Goal: Information Seeking & Learning: Learn about a topic

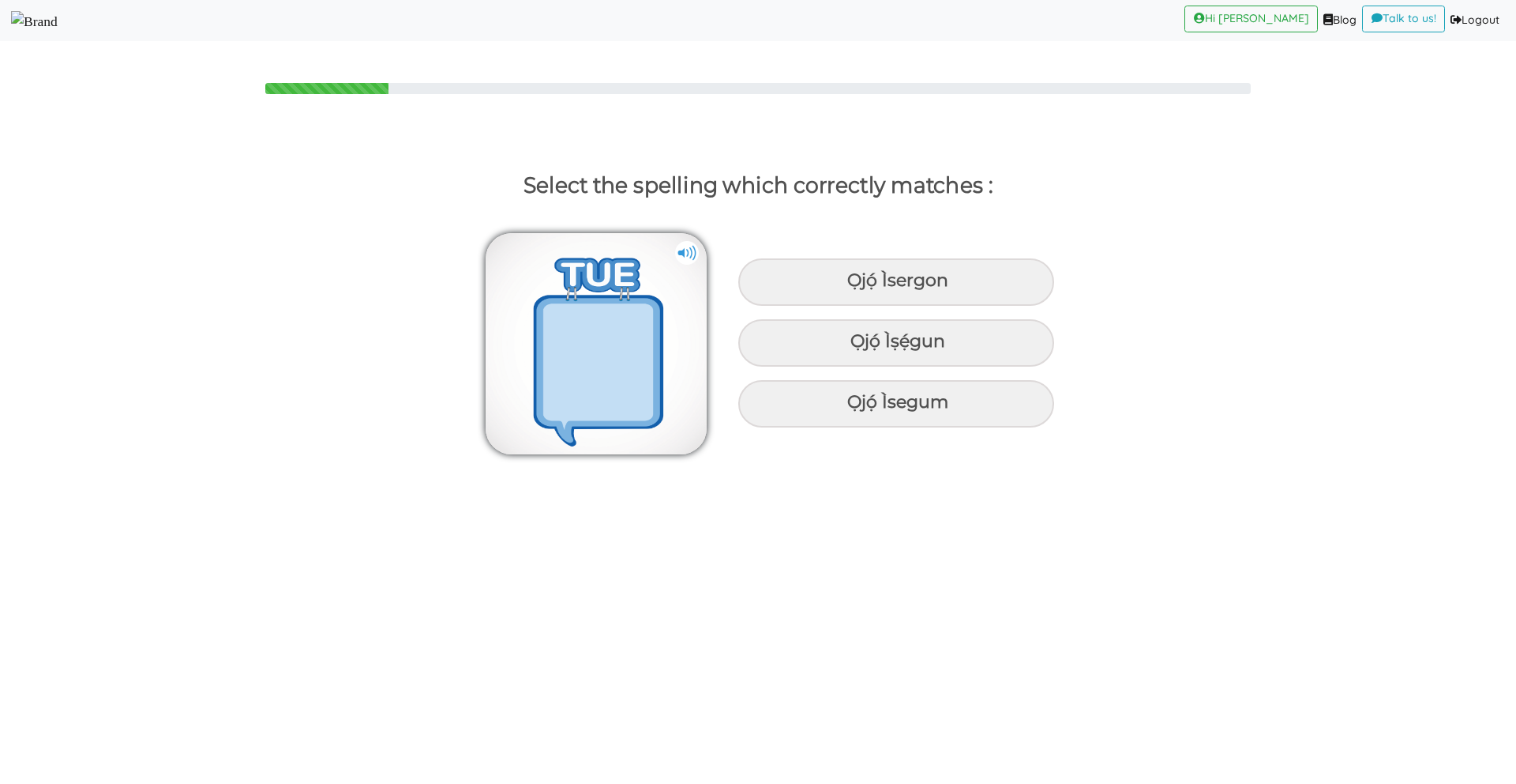
click at [686, 257] on img at bounding box center [687, 253] width 24 height 24
click at [682, 271] on img at bounding box center [596, 342] width 221 height 221
click at [879, 306] on div "Ọjọ́ Ìṣẹ́gun" at bounding box center [897, 282] width 316 height 47
click at [855, 286] on input "Ọjọ́ Ìṣẹ́gun" at bounding box center [849, 281] width 10 height 10
radio input "true"
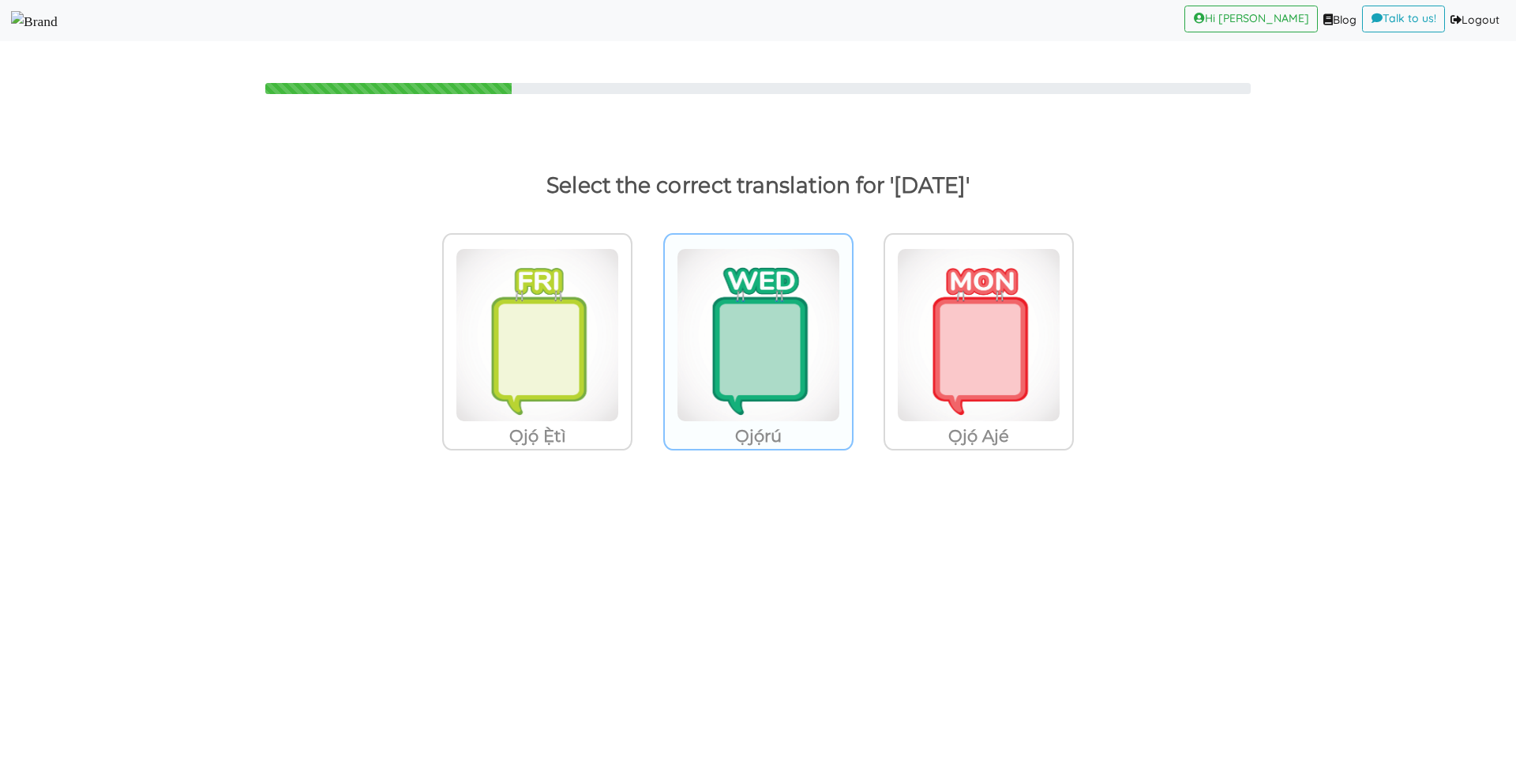
click at [619, 395] on img at bounding box center [537, 335] width 164 height 174
click at [643, 331] on input "Ọjọ́rú" at bounding box center [637, 325] width 12 height 12
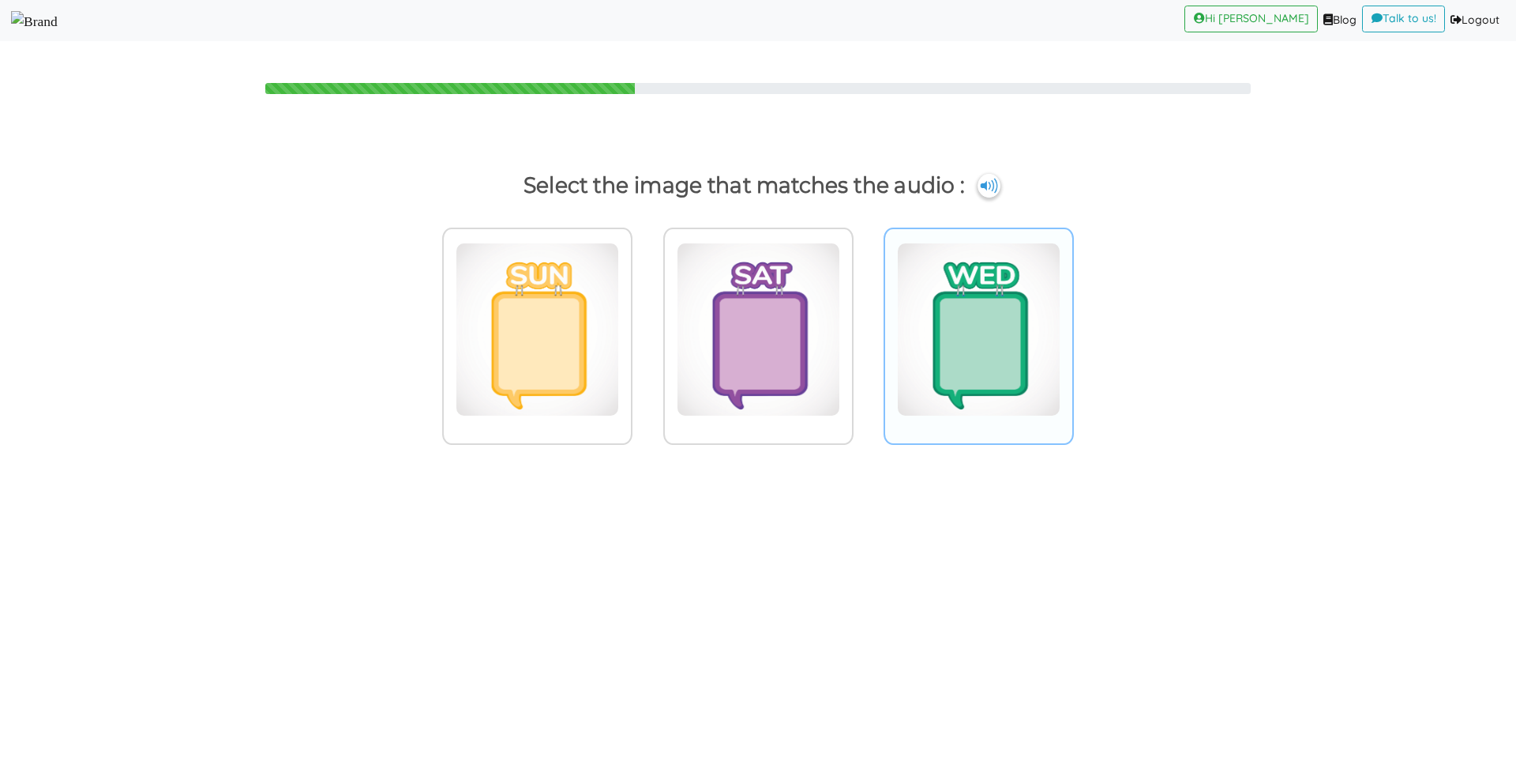
click at [619, 380] on img at bounding box center [537, 329] width 164 height 174
click at [643, 326] on input "radio" at bounding box center [637, 320] width 12 height 12
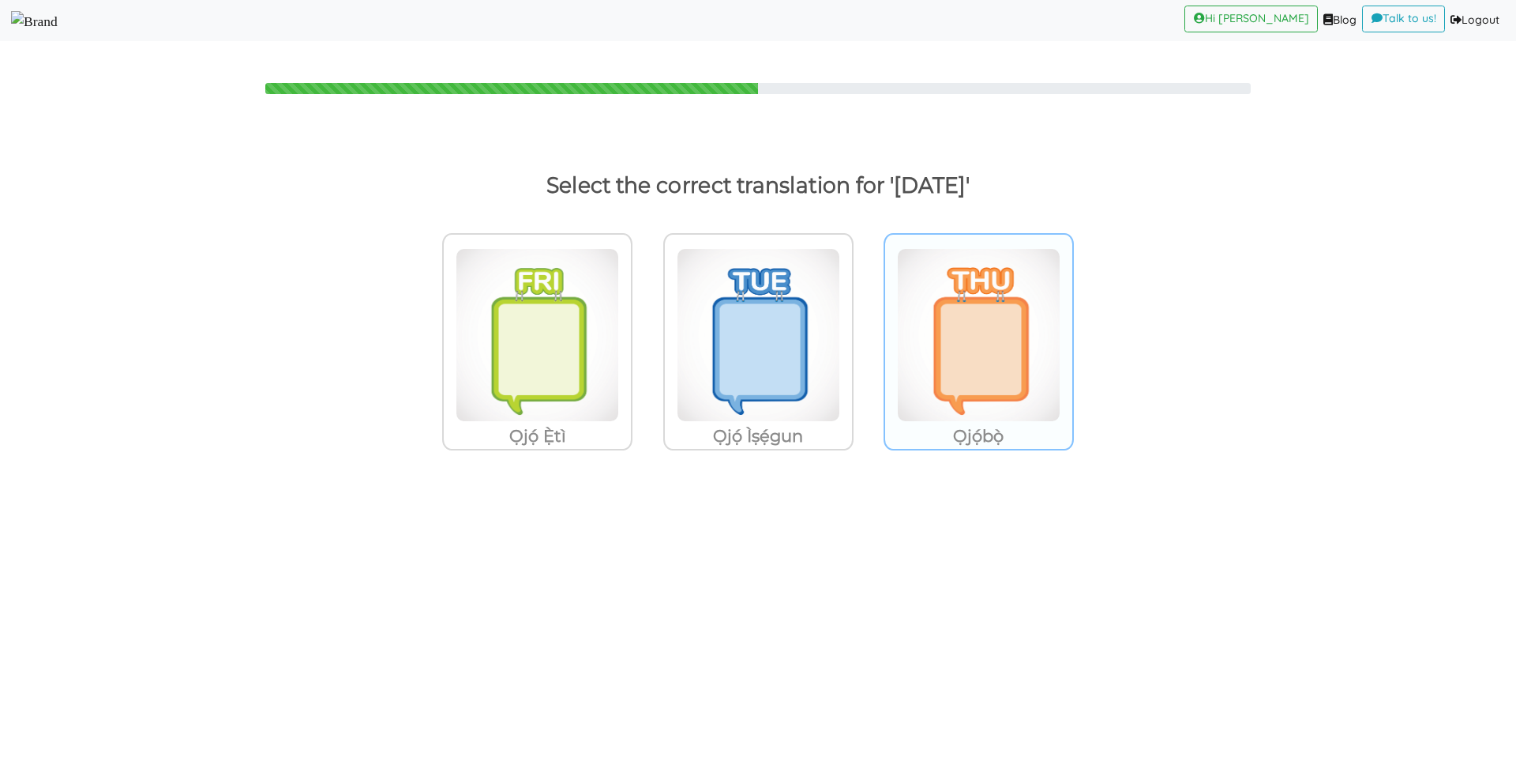
click at [619, 322] on img at bounding box center [537, 335] width 164 height 174
click at [643, 322] on input "Ọjọ́bọ̀" at bounding box center [637, 325] width 12 height 12
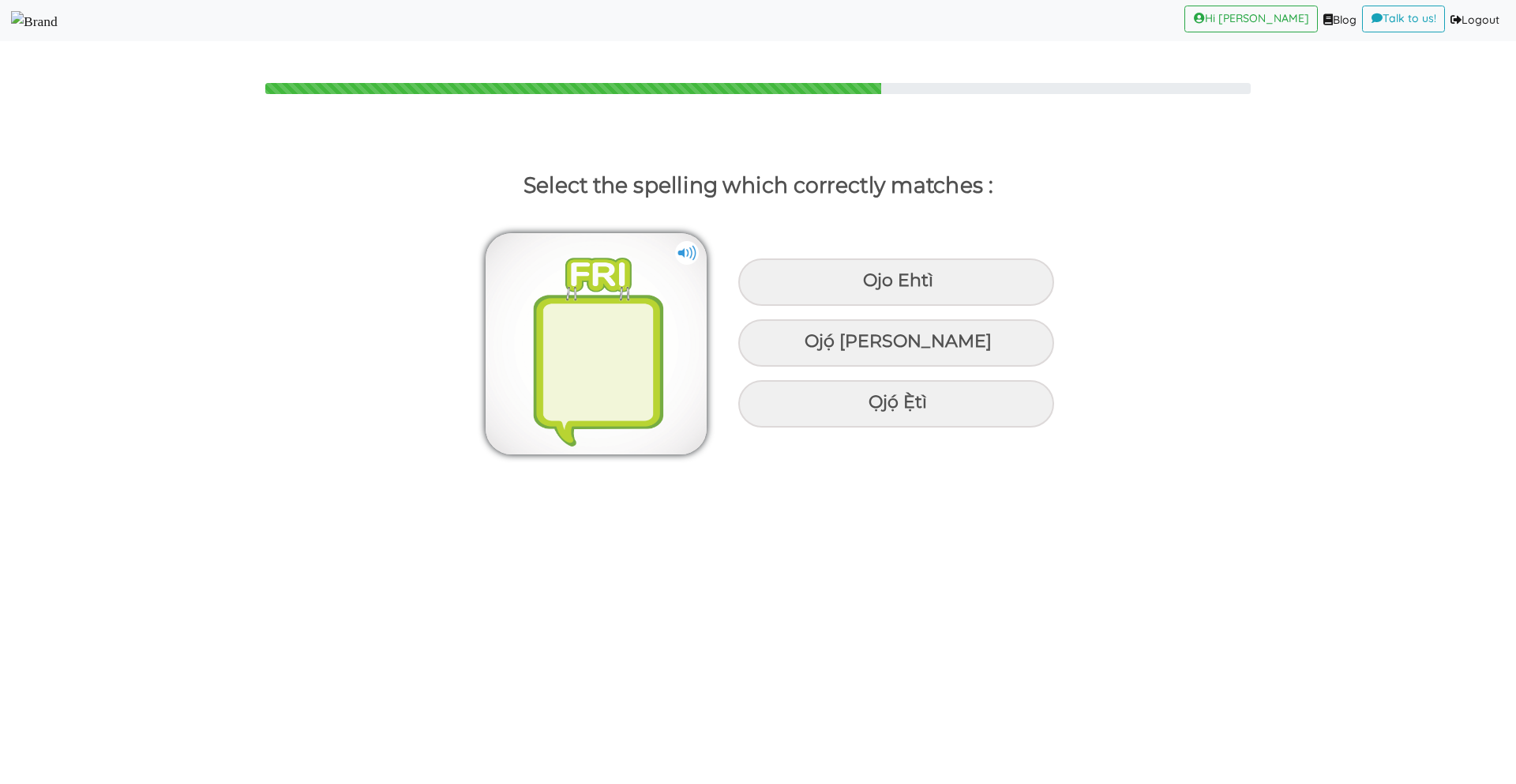
click at [621, 300] on img at bounding box center [596, 342] width 221 height 221
click at [946, 306] on div "Ọjọ́ Ẹ̀tì" at bounding box center [897, 282] width 316 height 47
click at [870, 286] on input "Ọjọ́ Ẹ̀tì" at bounding box center [865, 281] width 10 height 10
radio input "true"
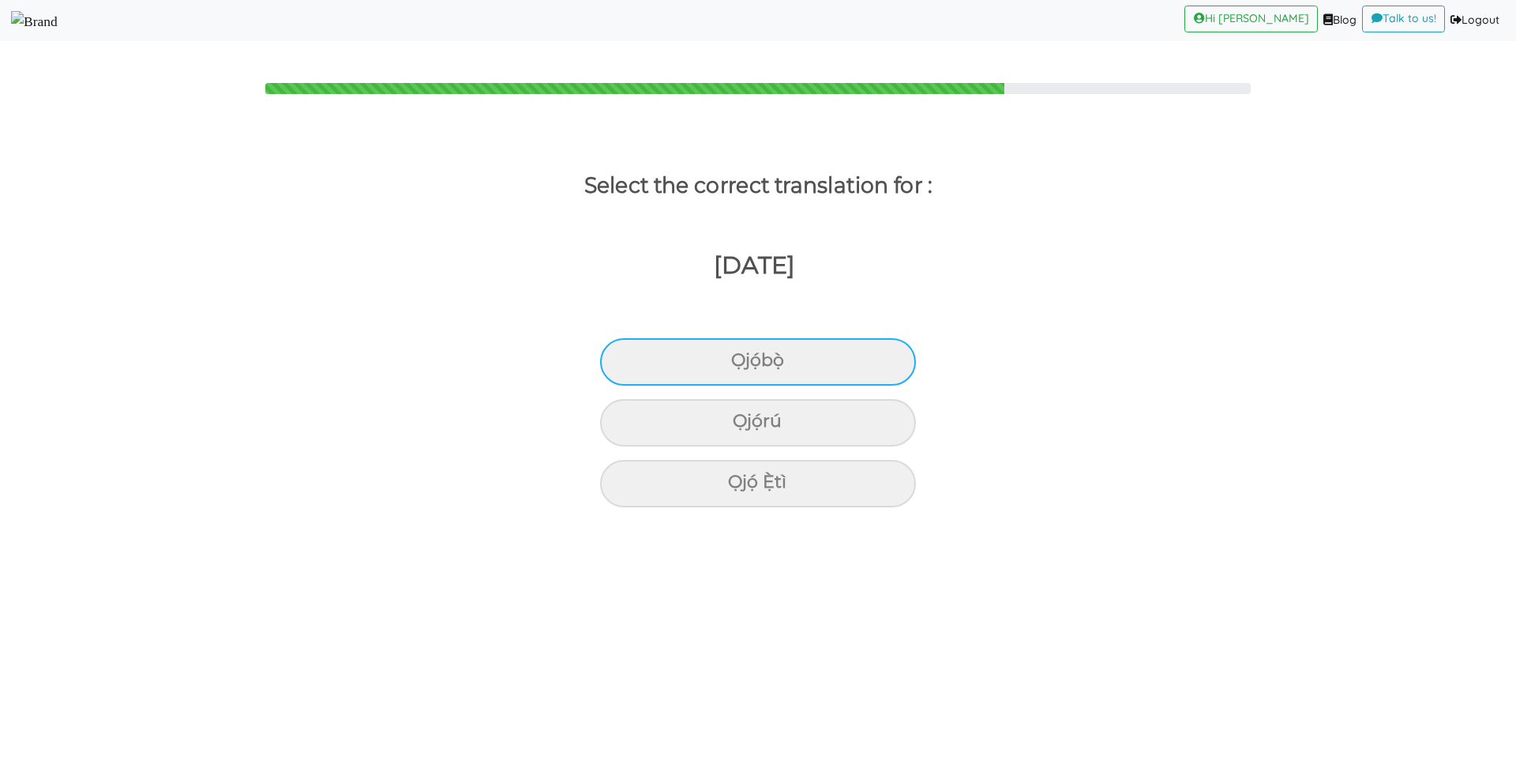
click at [847, 366] on div "Ọjọ́bọ̀" at bounding box center [758, 362] width 316 height 47
click at [743, 366] on input "Ọjọ́bọ̀" at bounding box center [738, 360] width 10 height 10
radio input "true"
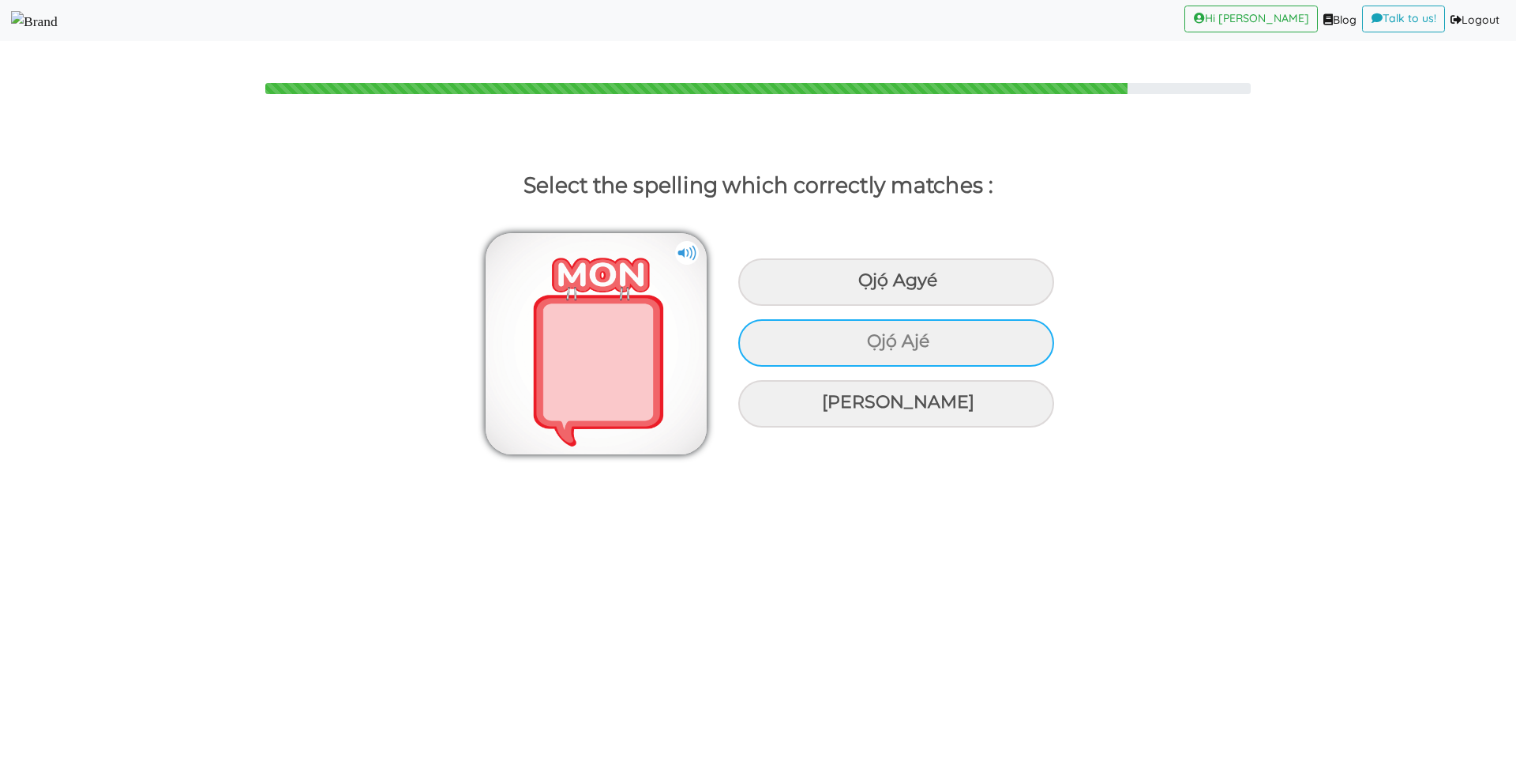
click at [852, 306] on div "Ọjọ́ Ajé" at bounding box center [897, 282] width 316 height 47
click at [856, 286] on input "Ọjọ́ Ajé" at bounding box center [861, 281] width 10 height 10
radio input "true"
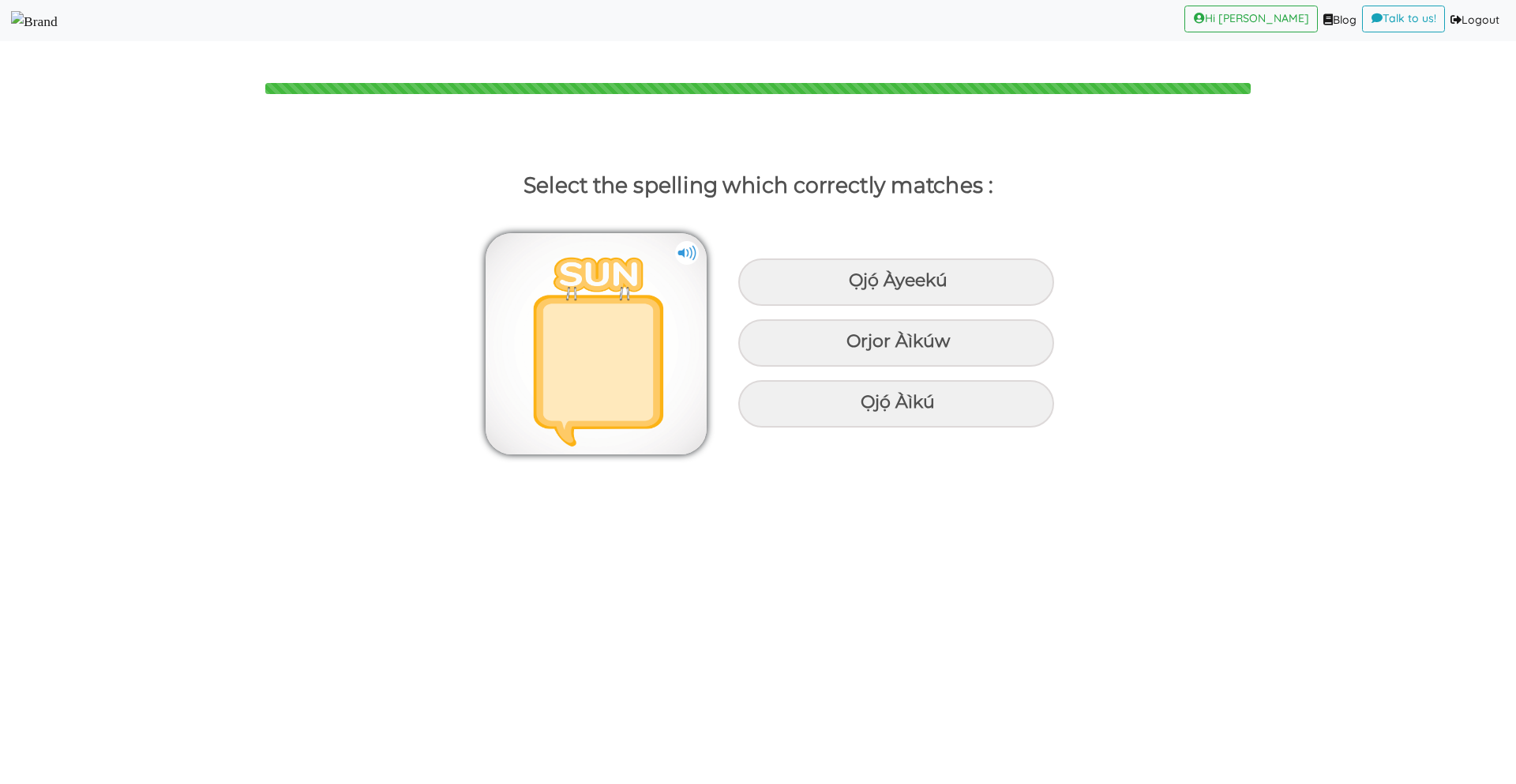
click at [685, 250] on img at bounding box center [687, 253] width 24 height 24
click at [988, 306] on div "Ọjọ́ Àìkú" at bounding box center [897, 282] width 316 height 47
click at [857, 286] on input "Ọjọ́ Àìkú" at bounding box center [851, 281] width 10 height 10
radio input "true"
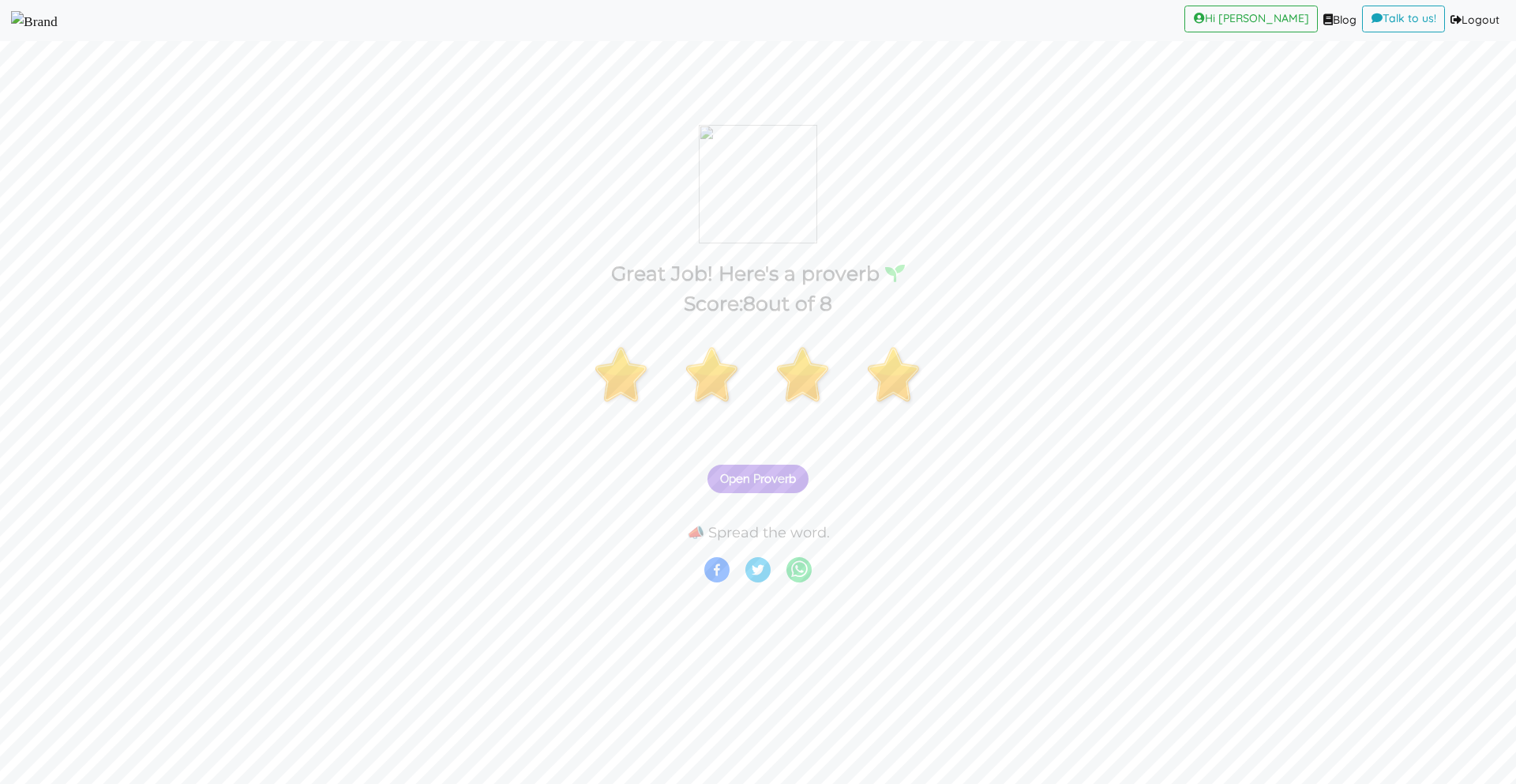
click at [759, 484] on span "Open Proverb" at bounding box center [758, 479] width 76 height 14
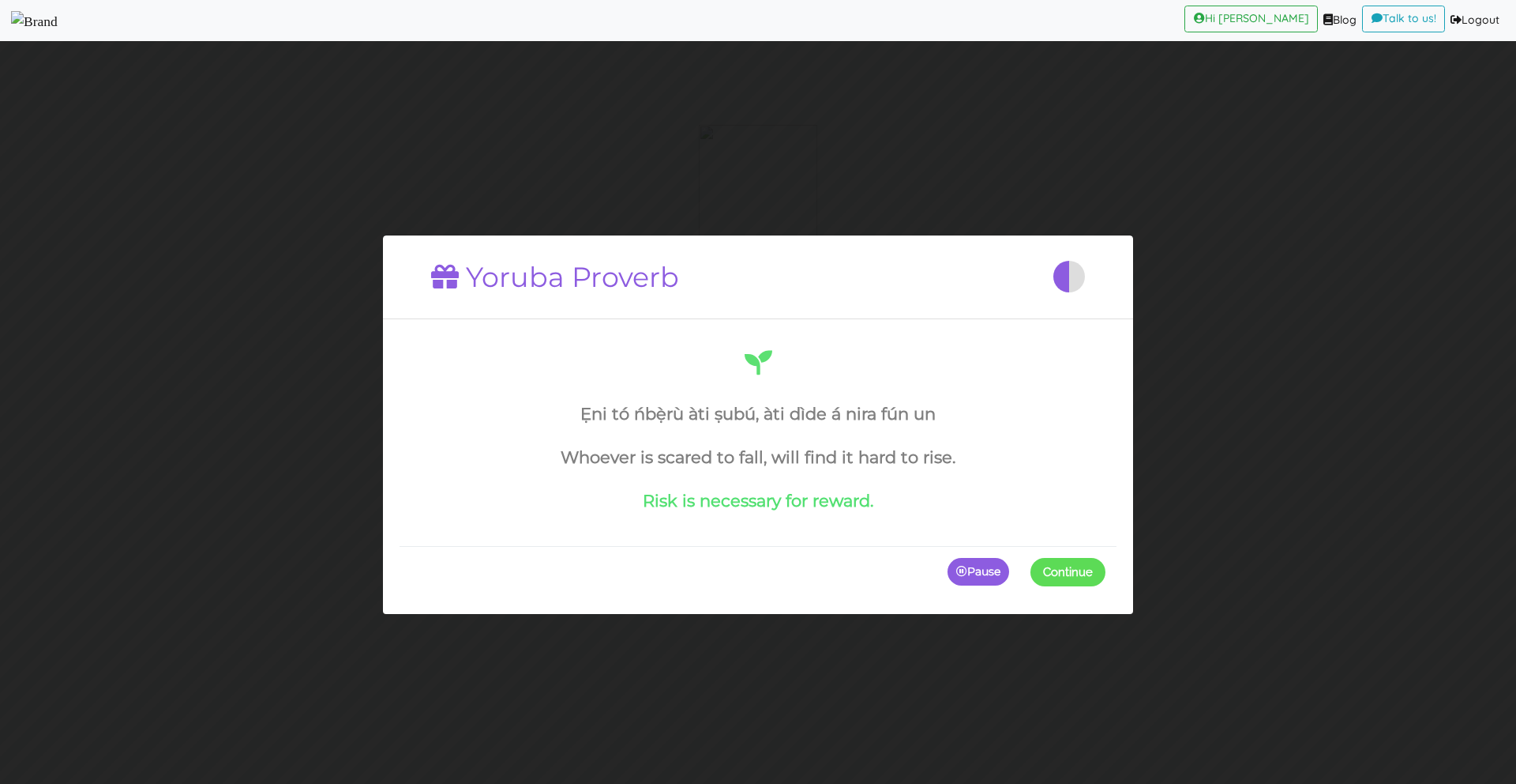
click at [1106, 573] on span at bounding box center [1106, 570] width 0 height 28
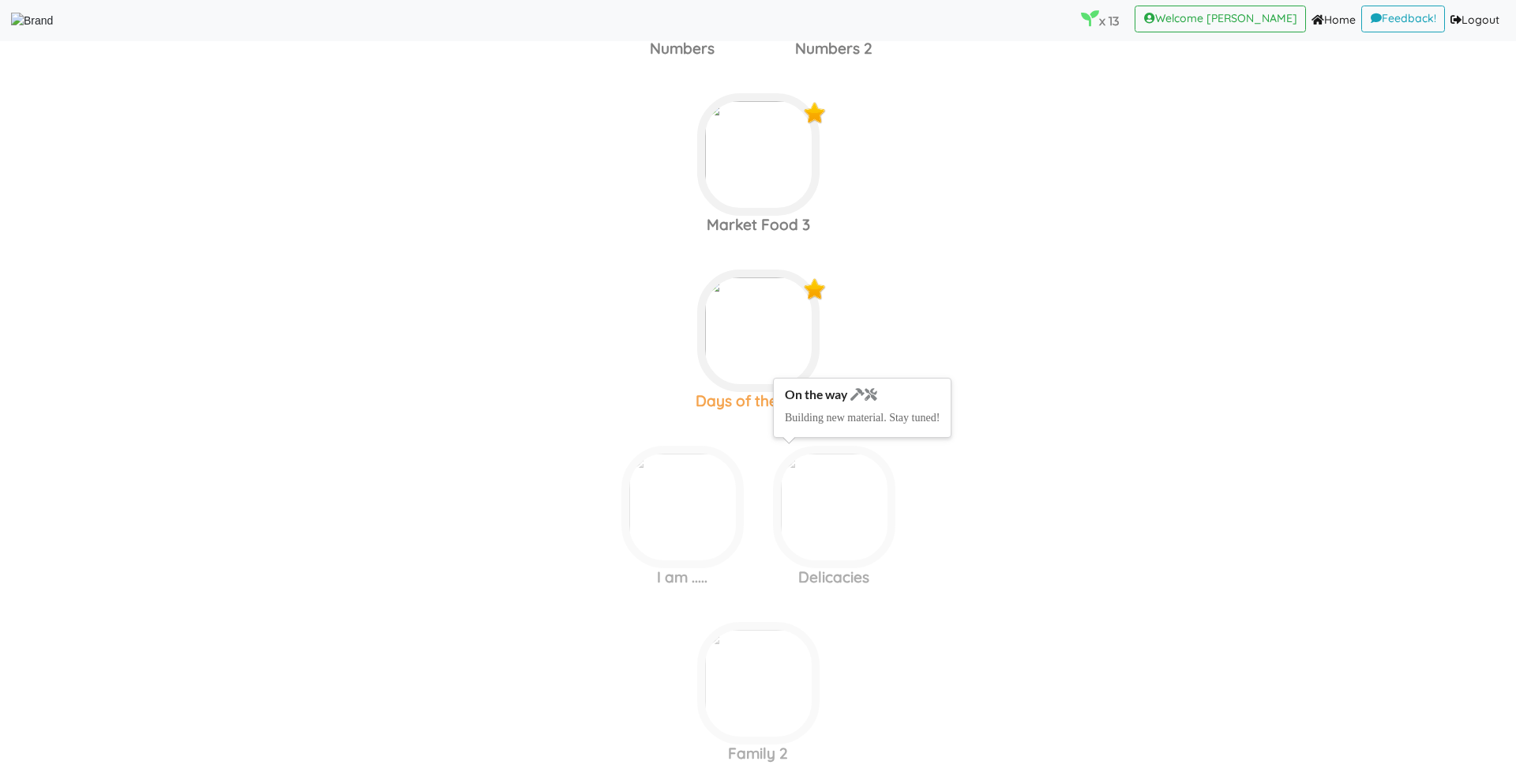
scroll to position [2620, 0]
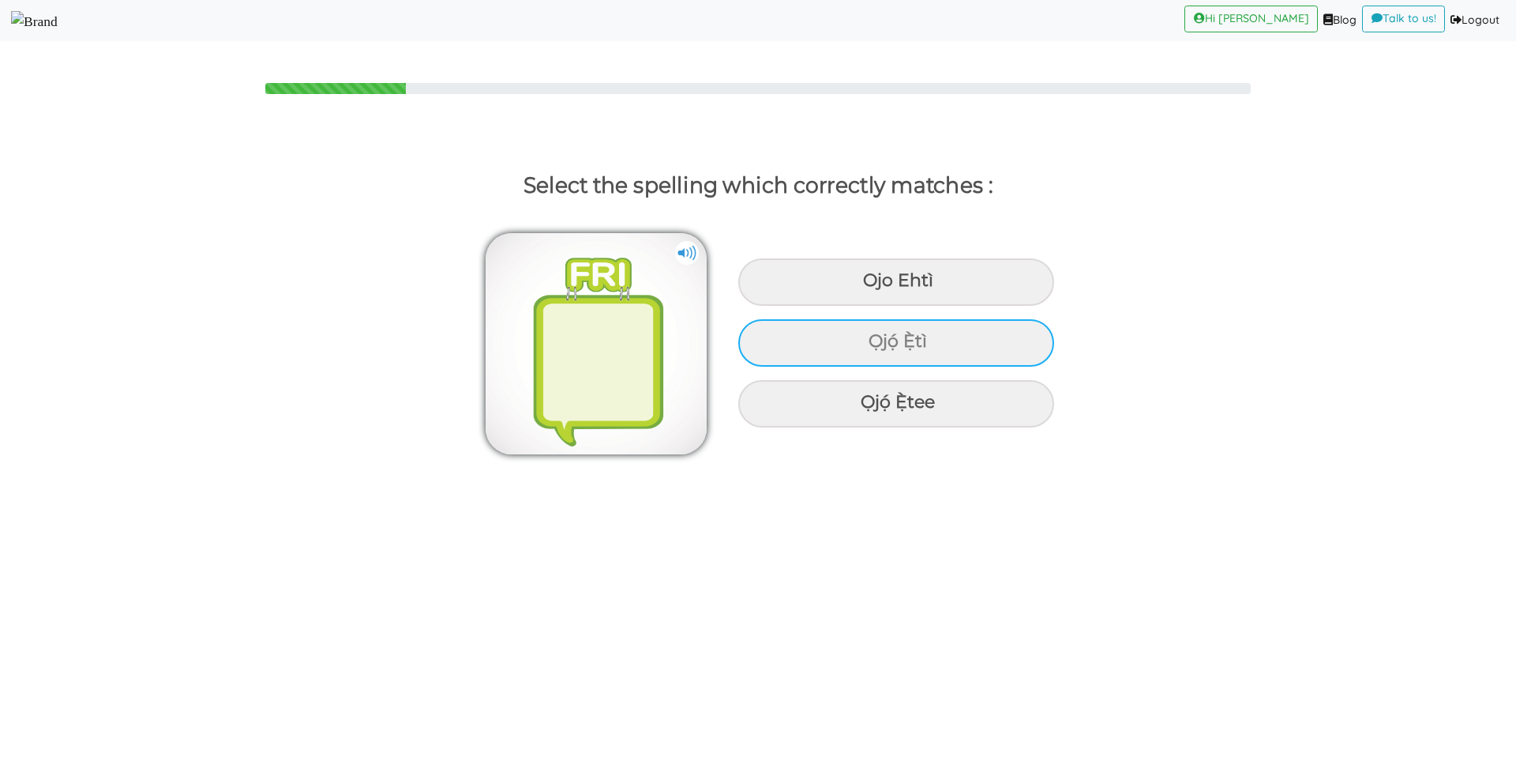
click at [848, 306] on div "Ọjọ́ Ẹ̀tì" at bounding box center [897, 282] width 316 height 47
click at [861, 286] on input "Ọjọ́ Ẹ̀tì" at bounding box center [865, 281] width 10 height 10
radio input "true"
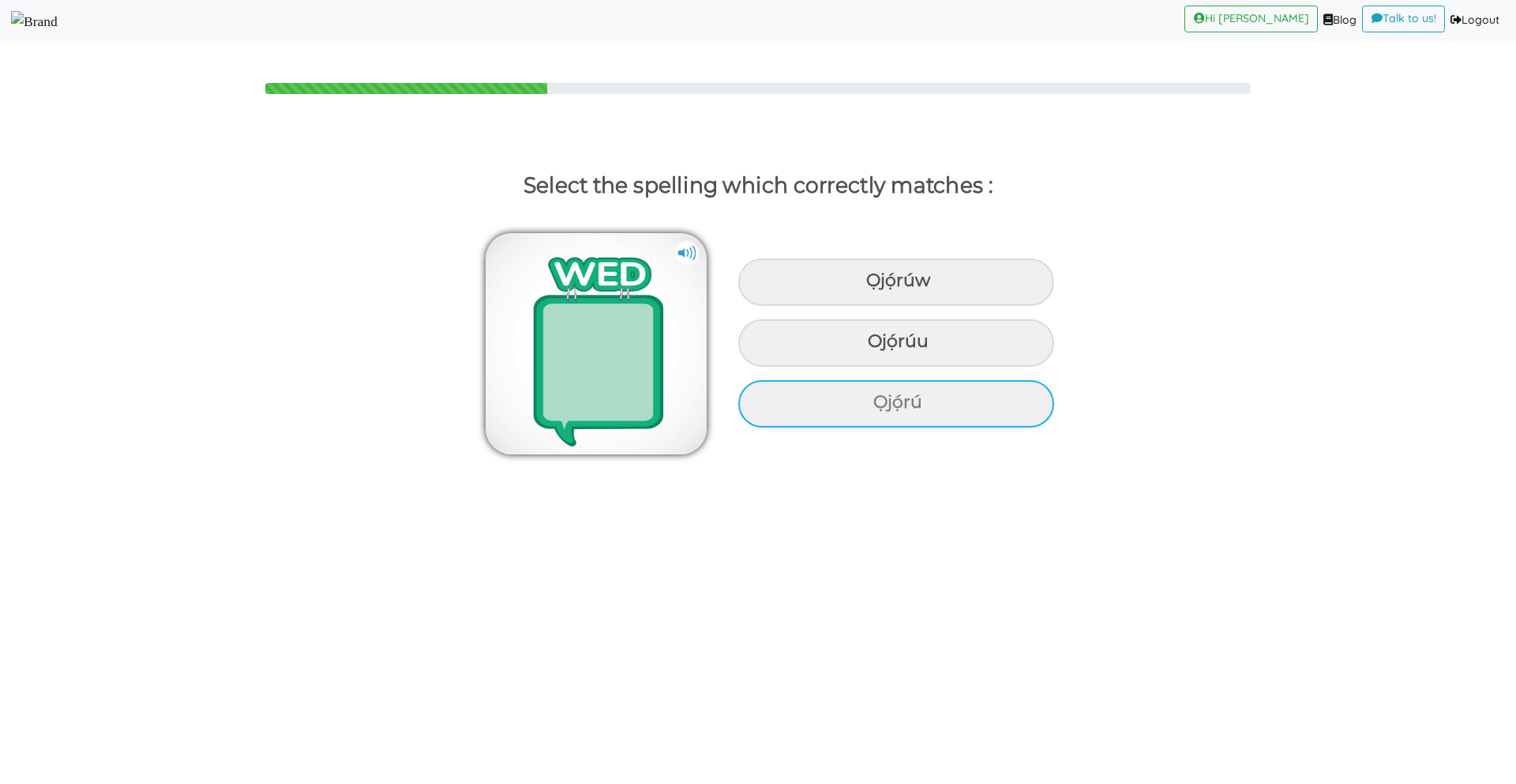
click at [856, 306] on div "Ọjọ́rú" at bounding box center [897, 282] width 316 height 47
click at [863, 286] on input "Ọjọ́rú" at bounding box center [868, 281] width 10 height 10
radio input "true"
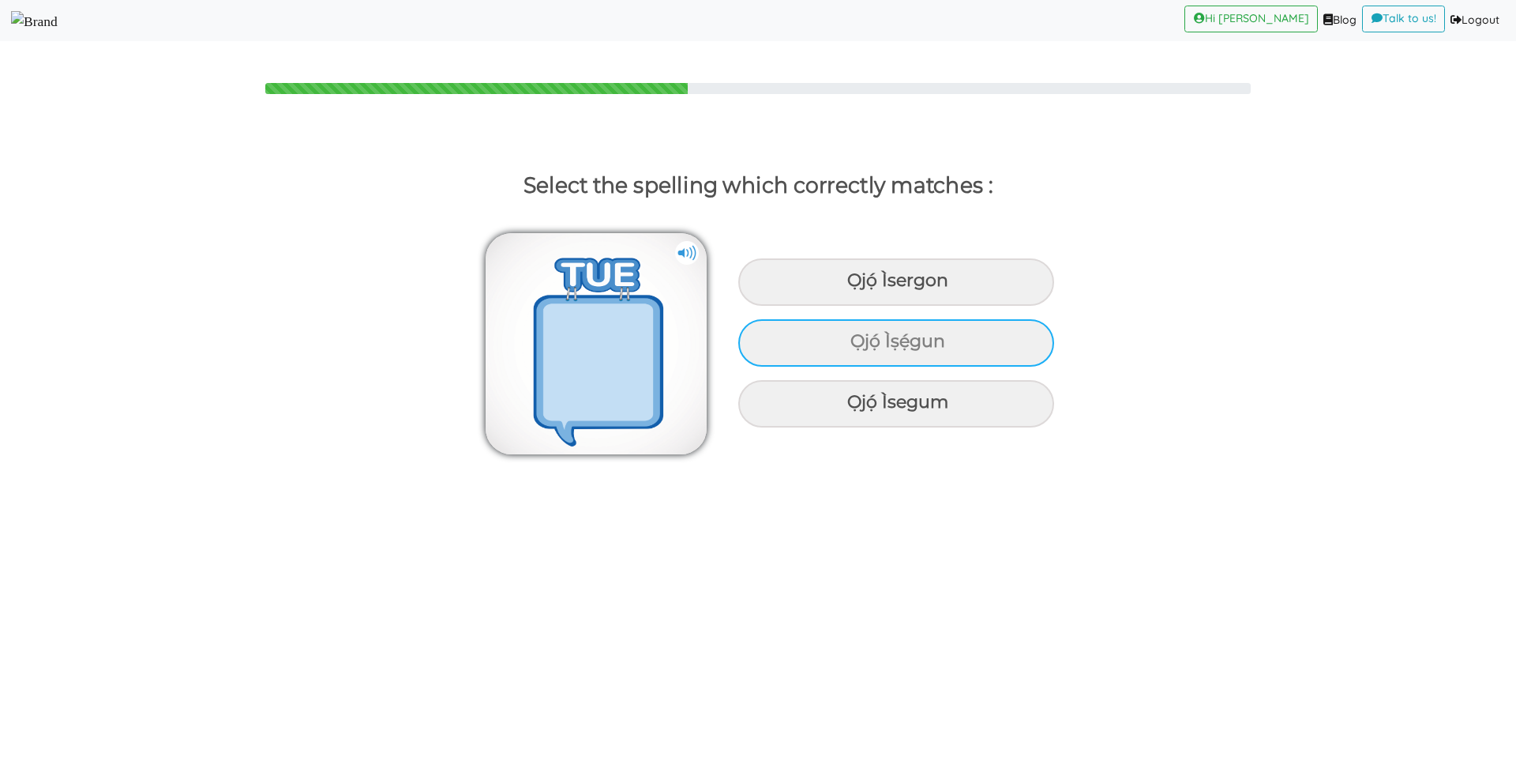
click at [884, 306] on div "Ọjọ́ Ìṣẹ́gun" at bounding box center [897, 282] width 316 height 47
click at [855, 286] on input "Ọjọ́ Ìṣẹ́gun" at bounding box center [849, 281] width 10 height 10
radio input "true"
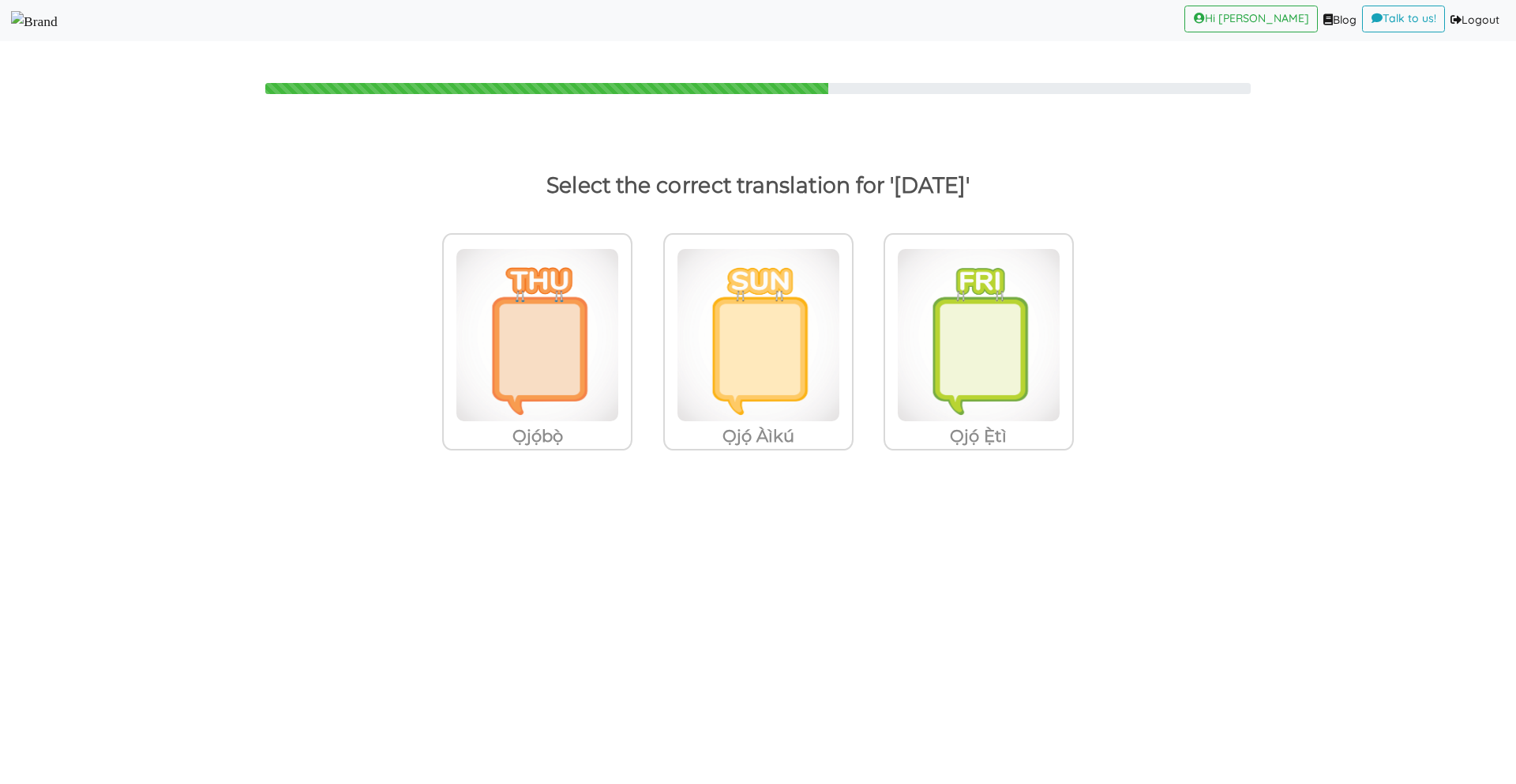
click at [645, 389] on label "Ọjọ́bọ̀" at bounding box center [537, 351] width 221 height 267
click at [643, 331] on input "Ọjọ́bọ̀" at bounding box center [637, 325] width 12 height 12
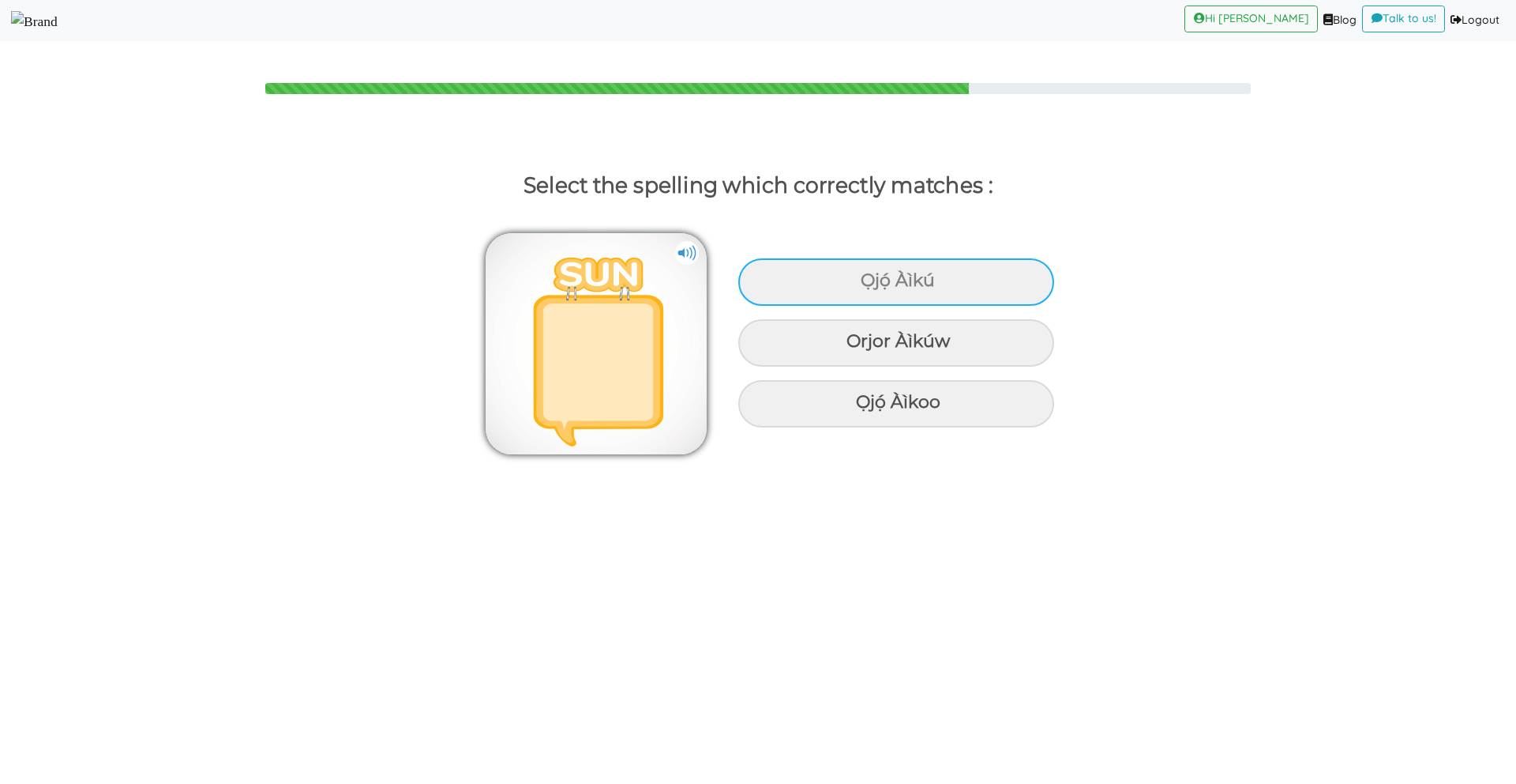
click at [853, 297] on div "Ọjọ́ Àìkú" at bounding box center [897, 282] width 316 height 47
click at [858, 286] on input "Ọjọ́ Àìkú" at bounding box center [863, 281] width 10 height 10
radio input "true"
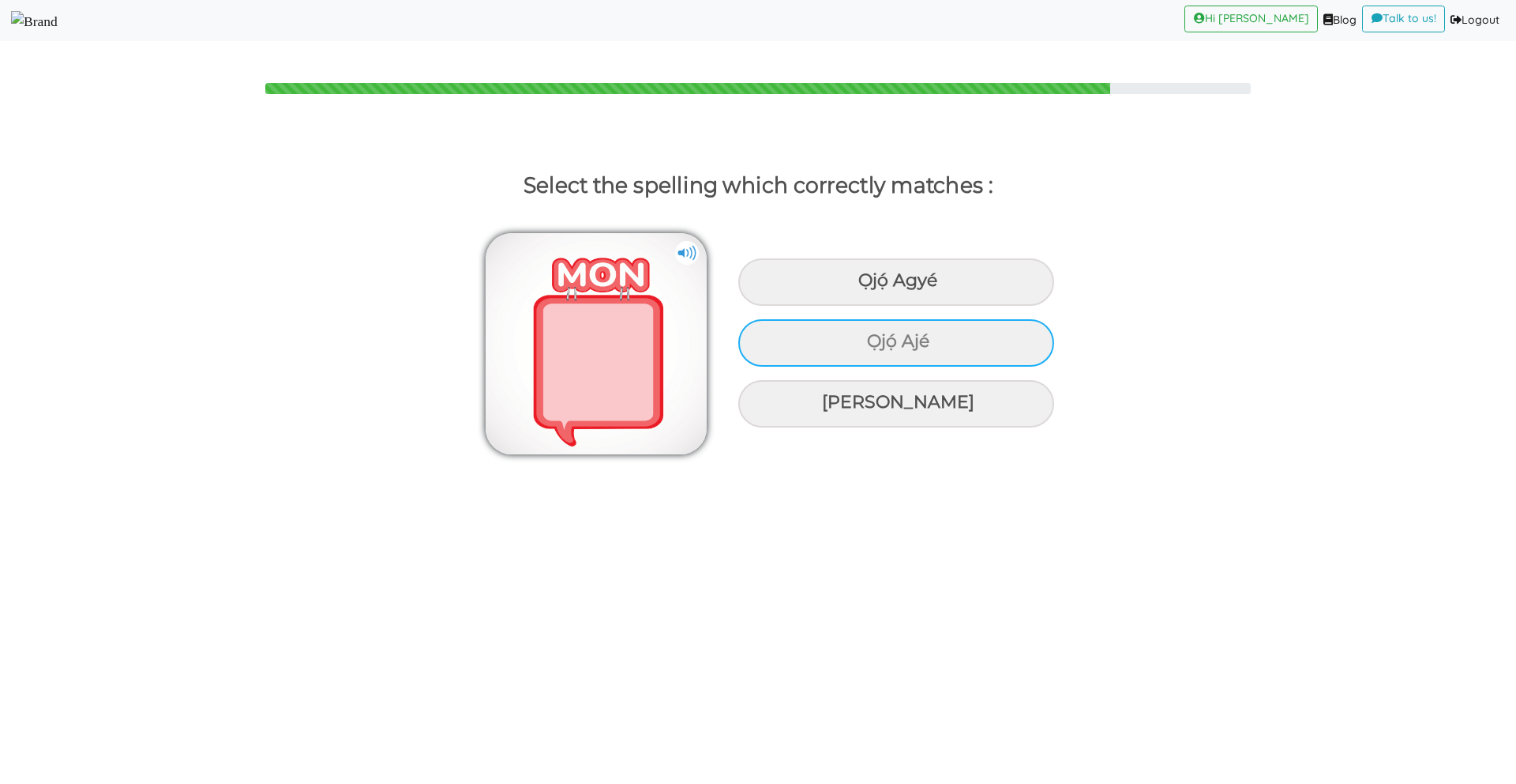
click at [857, 306] on div "Ọjọ́ Ajé" at bounding box center [897, 282] width 316 height 47
click at [857, 286] on input "Ọjọ́ Ajé" at bounding box center [861, 281] width 10 height 10
radio input "true"
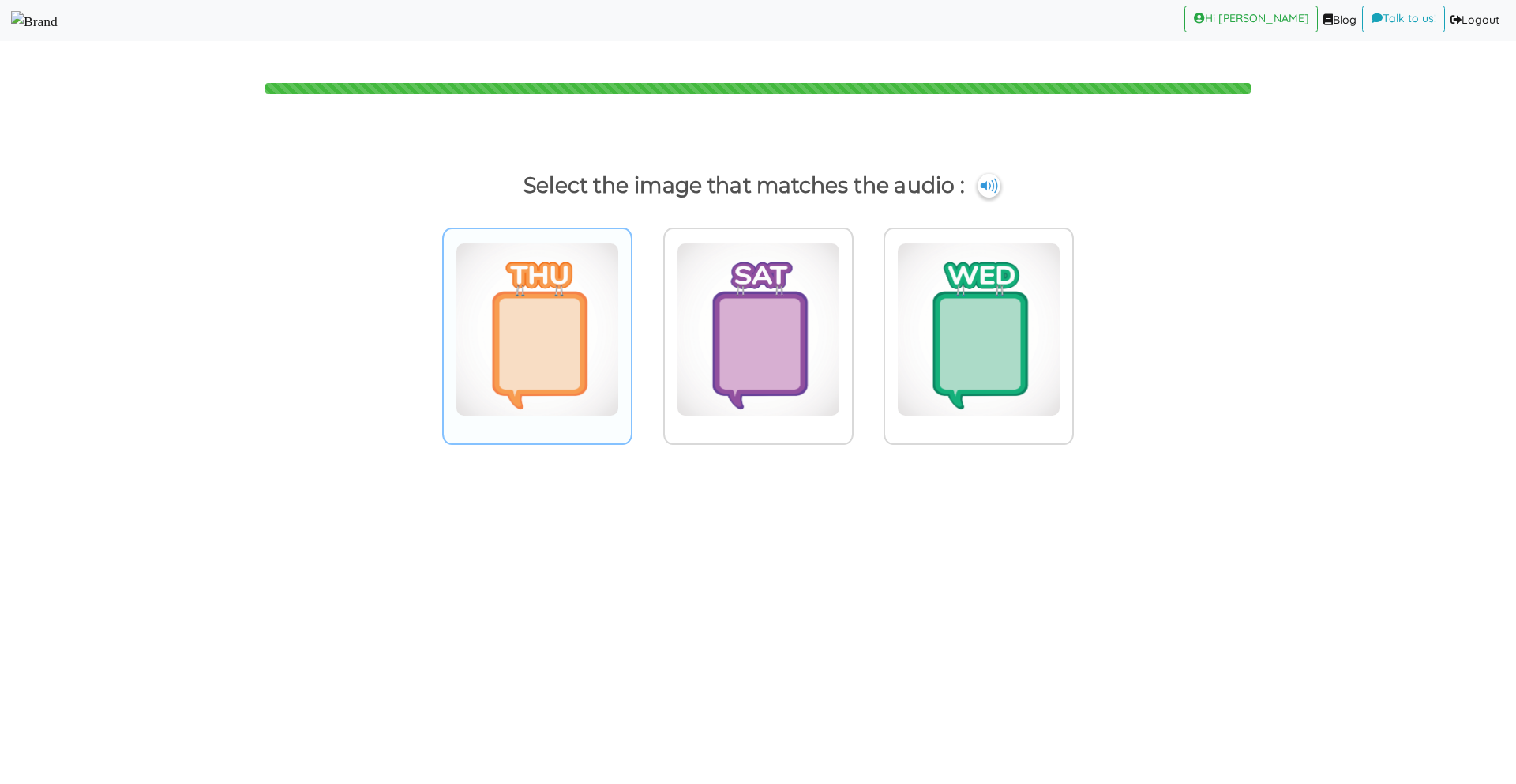
click at [609, 346] on img at bounding box center [537, 329] width 164 height 174
click at [631, 326] on input "radio" at bounding box center [637, 320] width 12 height 12
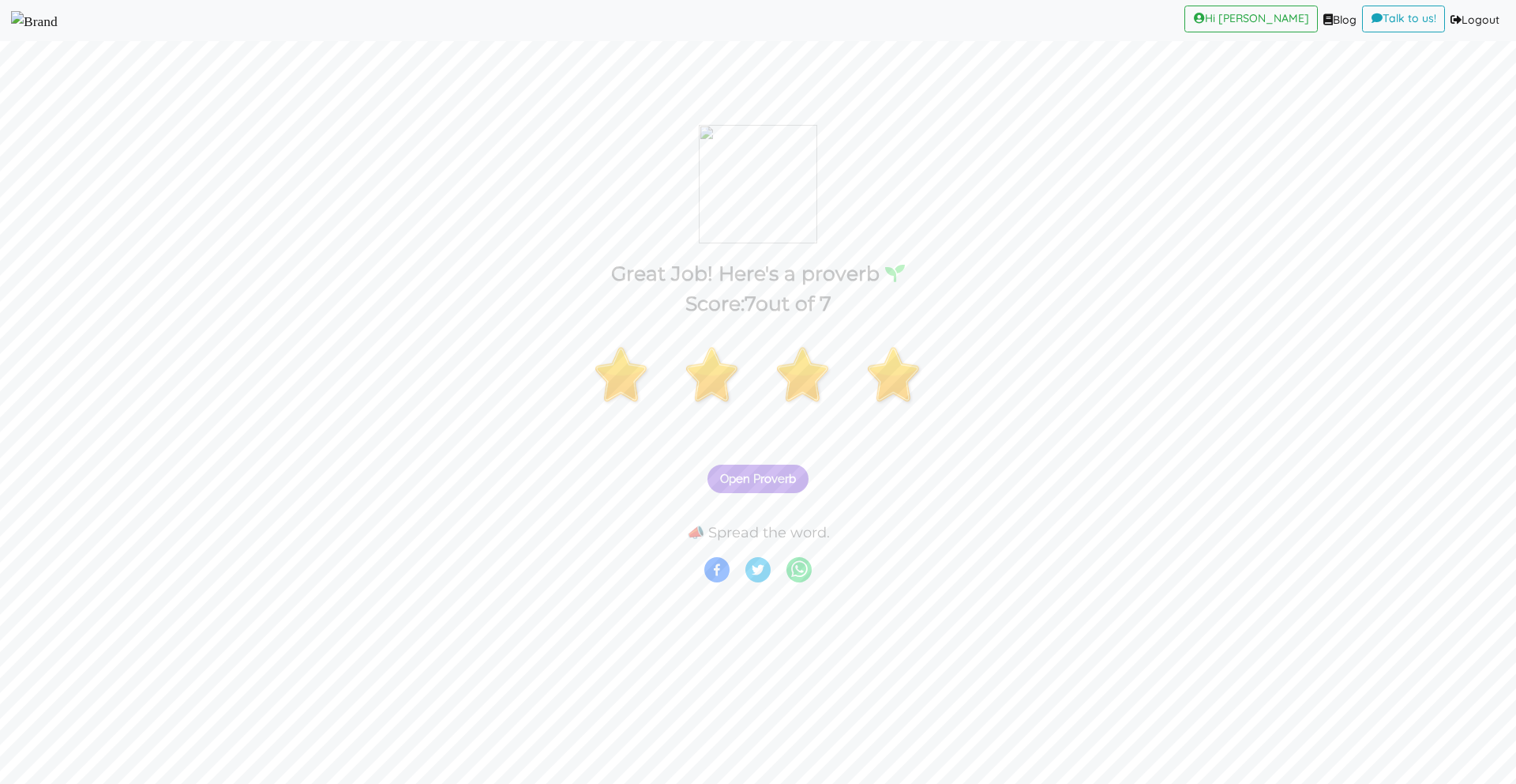
click at [721, 475] on span "Open Proverb" at bounding box center [758, 479] width 76 height 14
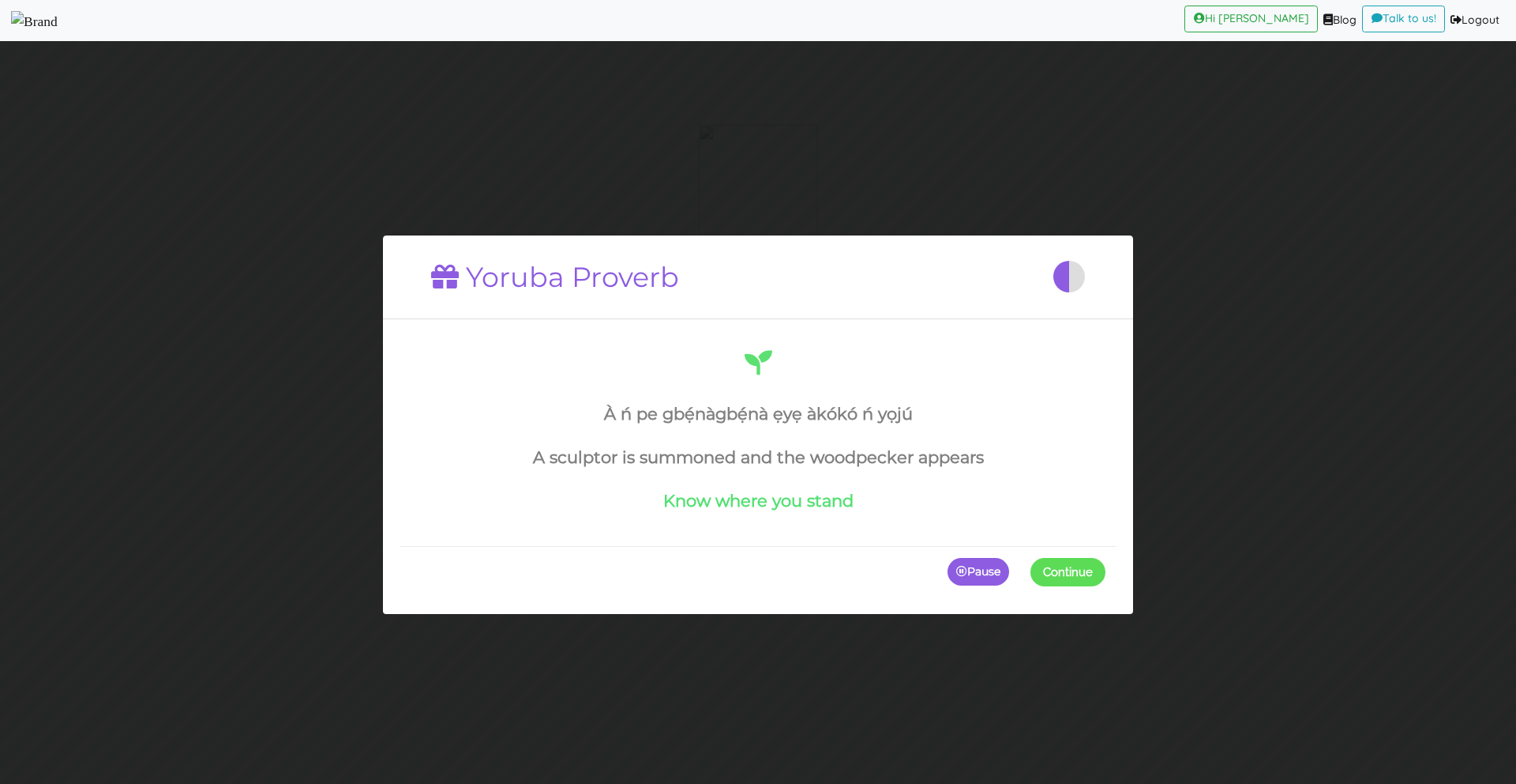
click at [1106, 564] on span at bounding box center [1106, 570] width 0 height 28
